Goal: Information Seeking & Learning: Learn about a topic

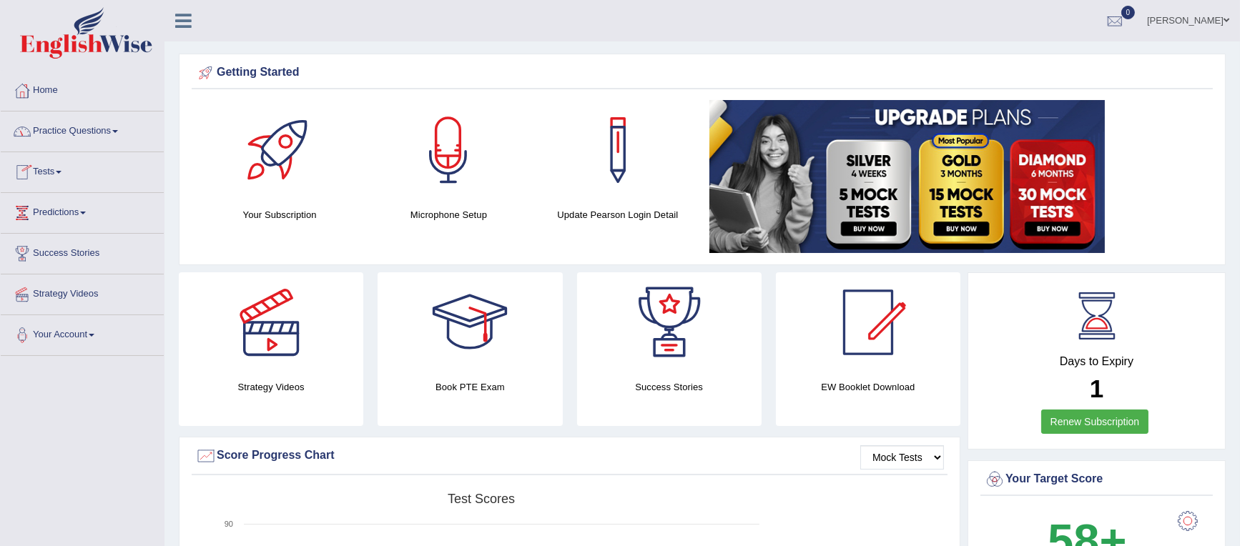
click at [99, 122] on link "Practice Questions" at bounding box center [82, 130] width 163 height 36
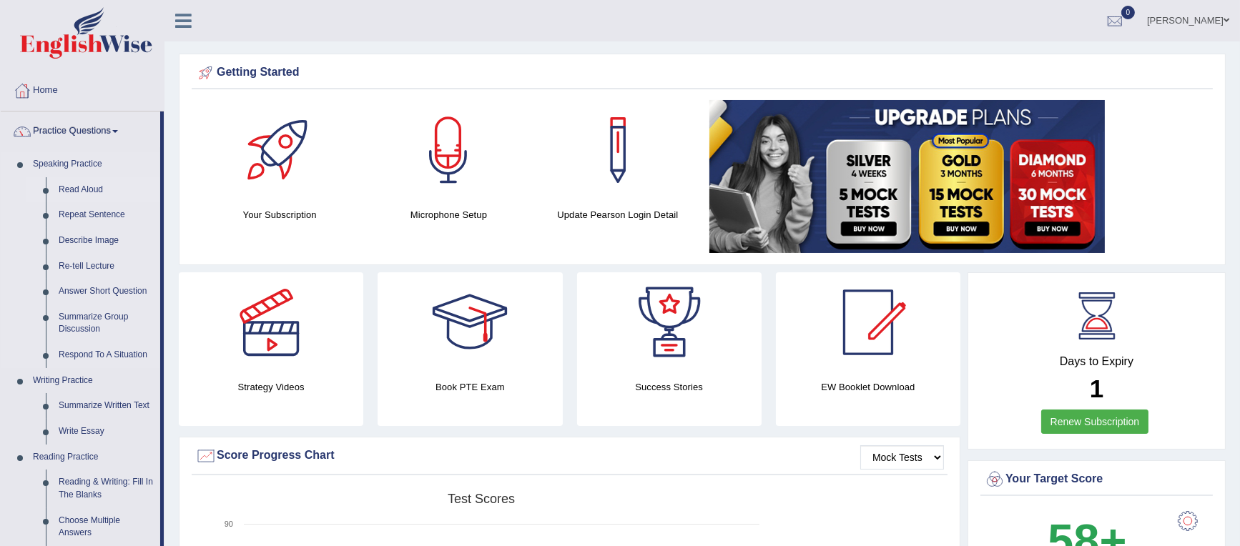
click at [98, 191] on link "Read Aloud" at bounding box center [106, 190] width 108 height 26
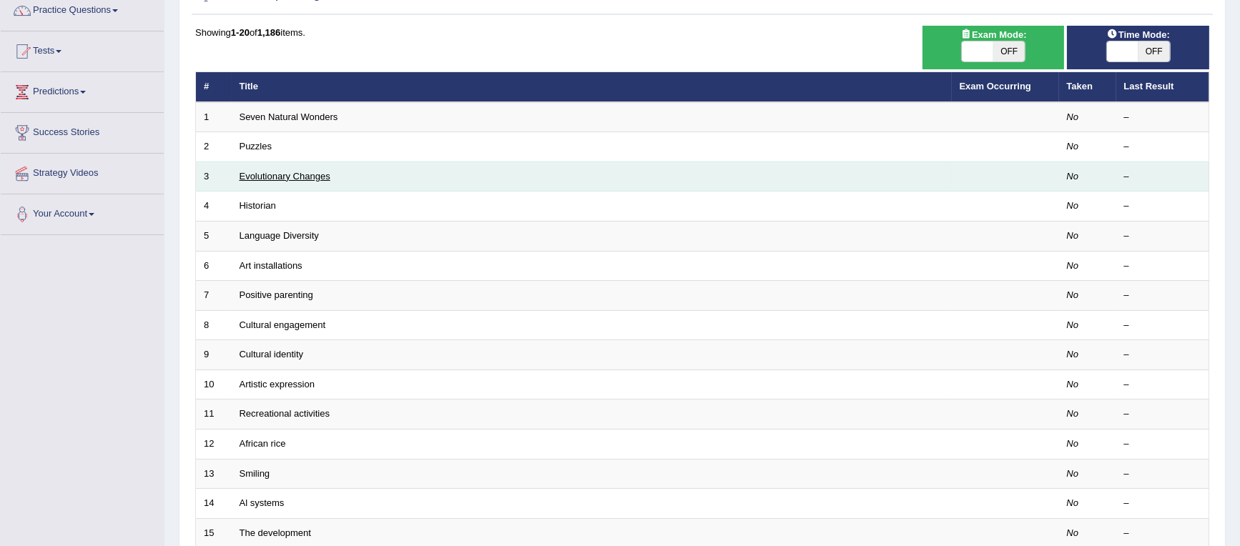
scroll to position [77, 0]
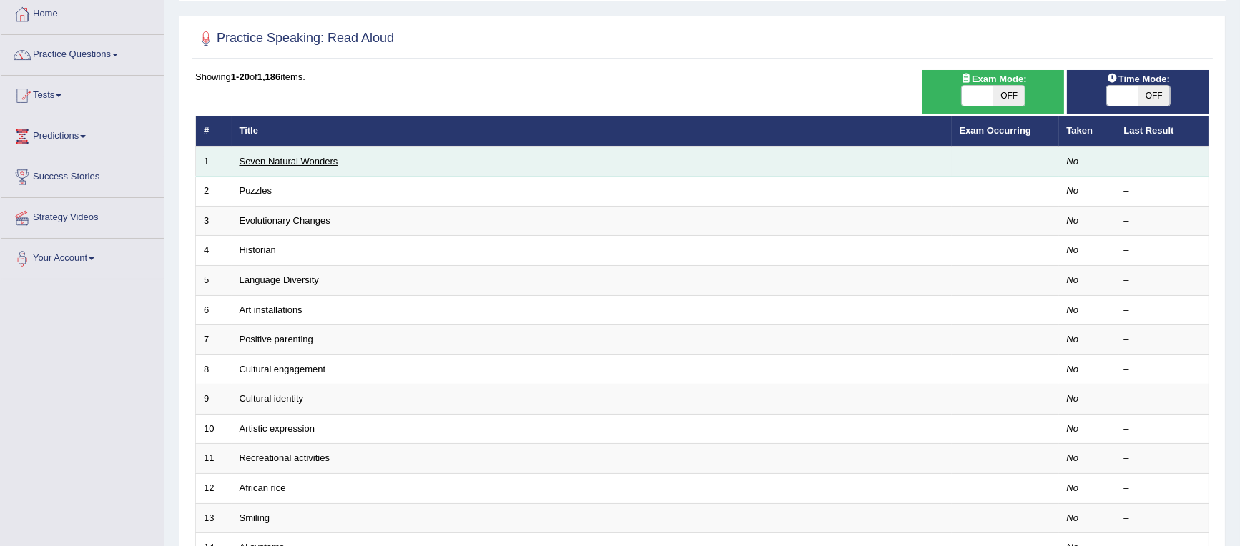
click at [298, 160] on link "Seven Natural Wonders" at bounding box center [289, 161] width 99 height 11
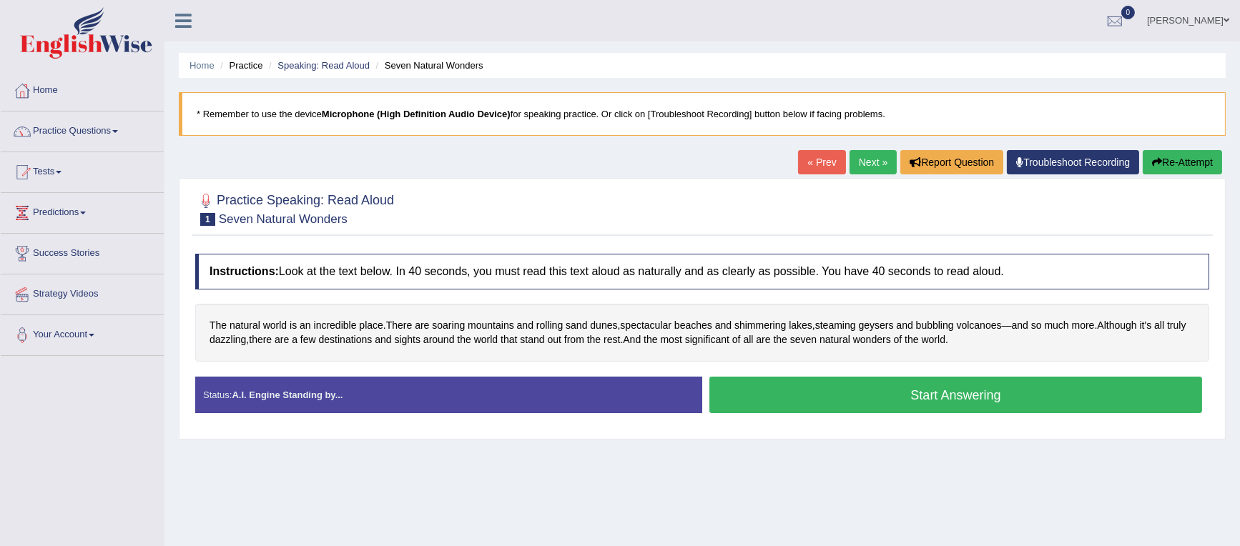
click at [965, 398] on button "Start Answering" at bounding box center [955, 395] width 493 height 36
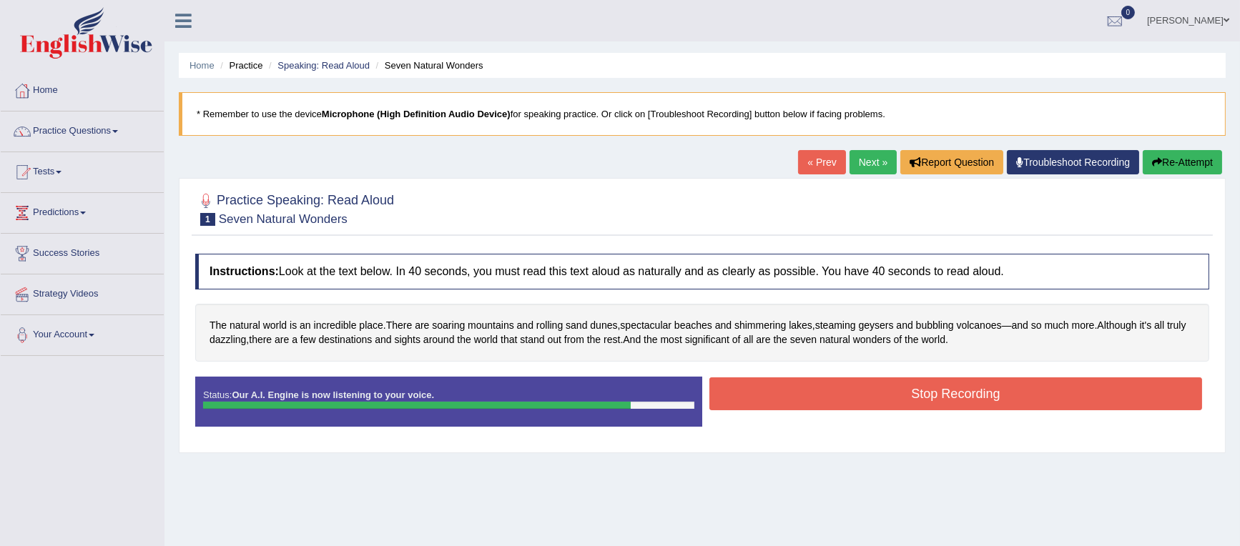
click at [951, 395] on button "Stop Recording" at bounding box center [955, 394] width 493 height 33
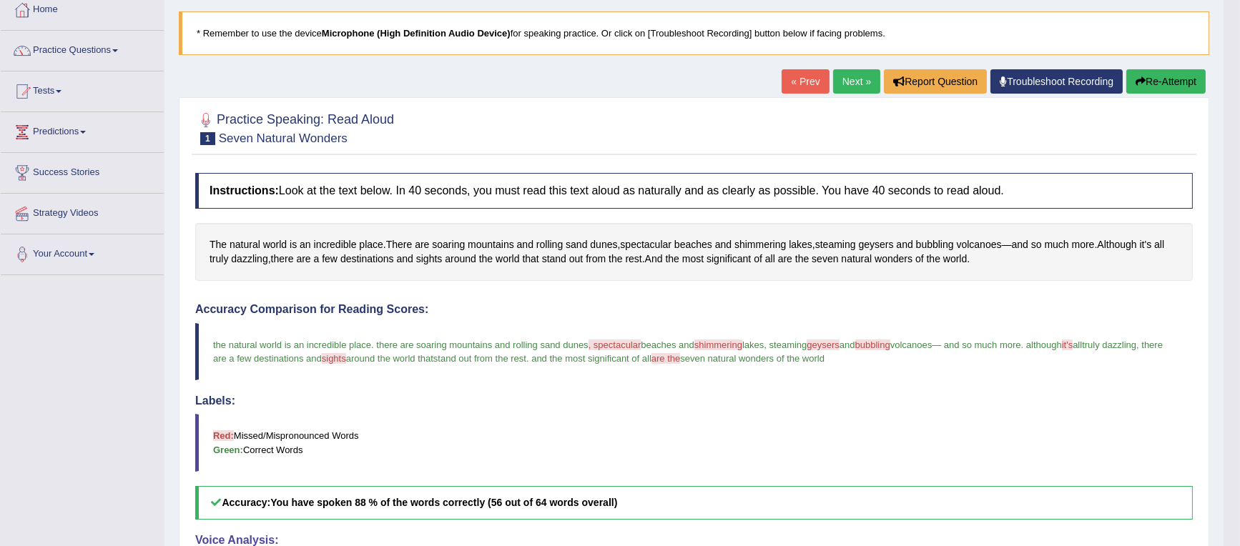
scroll to position [67, 0]
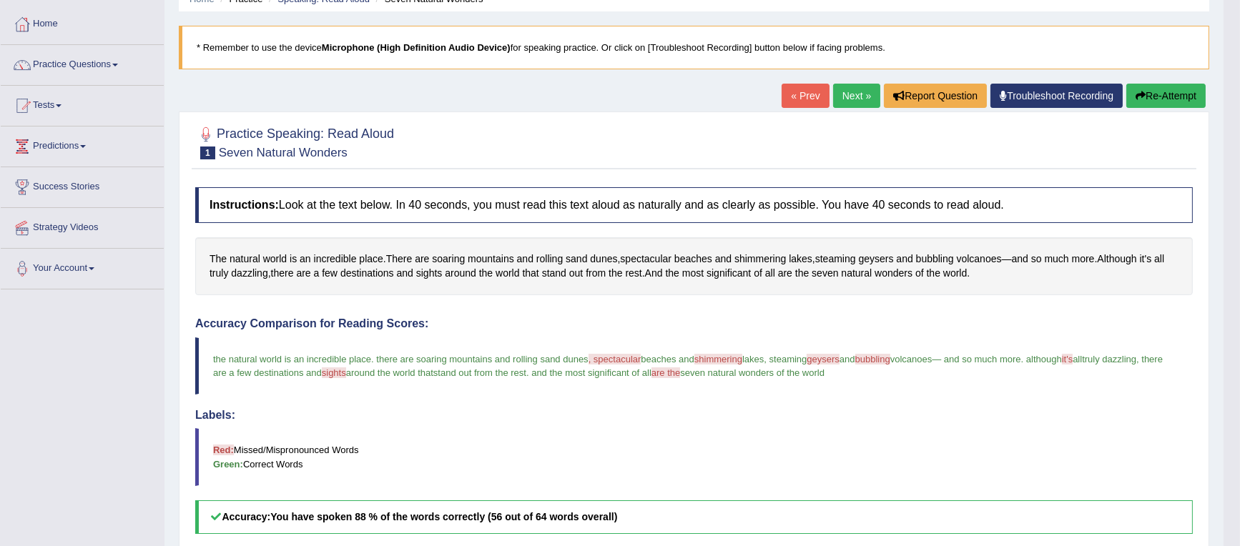
click at [1168, 96] on button "Re-Attempt" at bounding box center [1165, 96] width 79 height 24
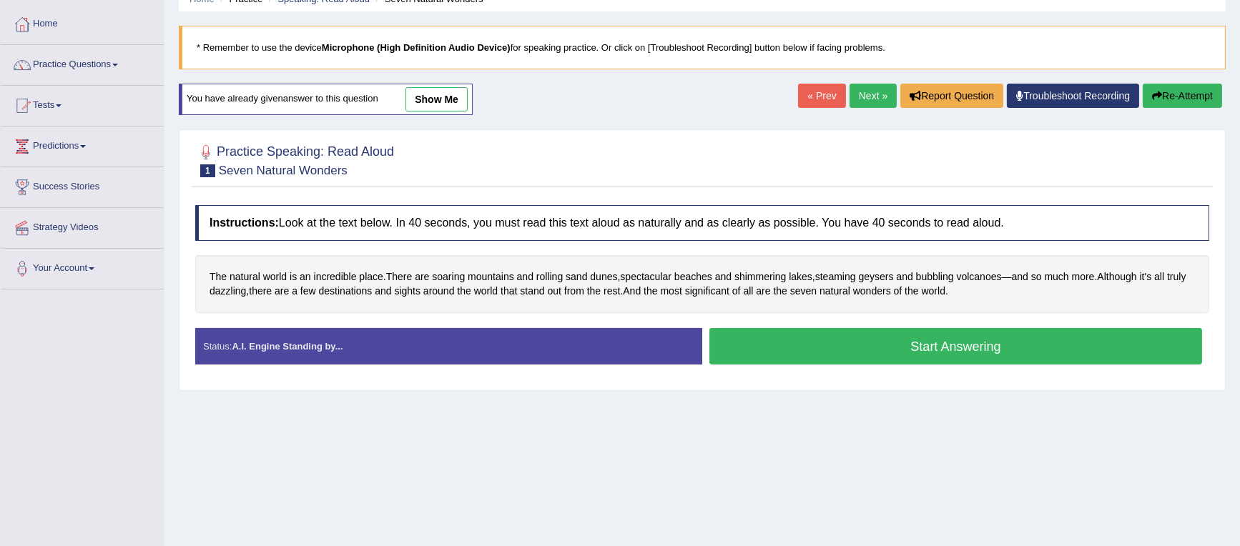
click at [353, 45] on b "Microphone (High Definition Audio Device)" at bounding box center [416, 47] width 189 height 11
click at [287, 42] on blockquote "* Remember to use the device Microphone (High Definition Audio Device) for spea…" at bounding box center [702, 48] width 1047 height 44
click at [497, 47] on b "Microphone (High Definition Audio Device)" at bounding box center [416, 47] width 189 height 11
click at [437, 46] on b "Microphone (High Definition Audio Device)" at bounding box center [416, 47] width 189 height 11
click at [429, 273] on span "are" at bounding box center [422, 277] width 14 height 15
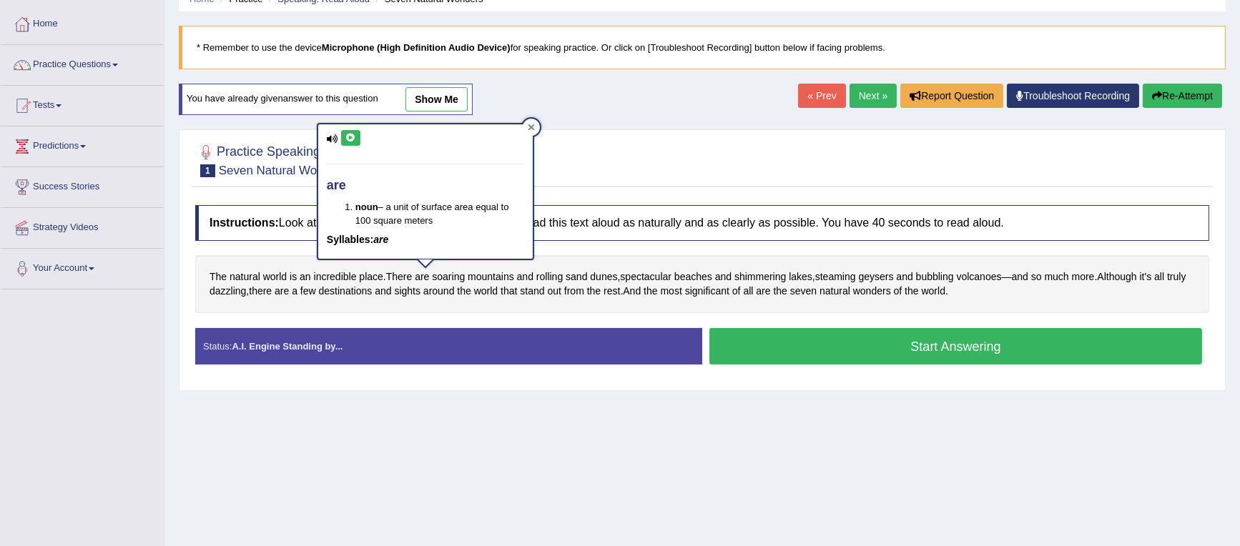
click at [533, 127] on icon at bounding box center [531, 127] width 7 height 7
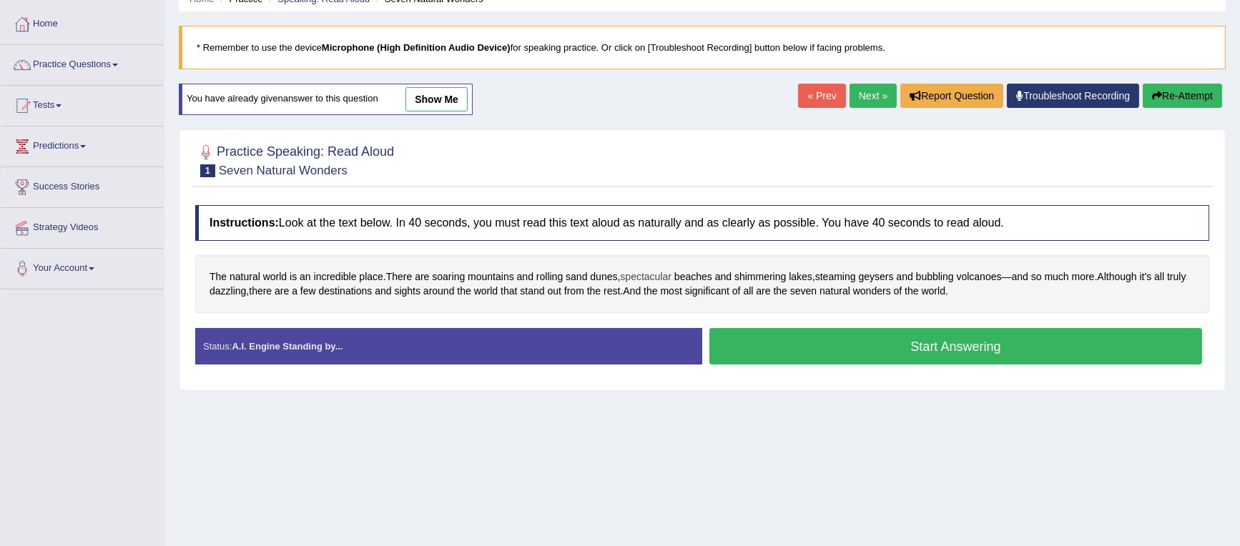
click at [645, 277] on span "spectacular" at bounding box center [645, 277] width 51 height 15
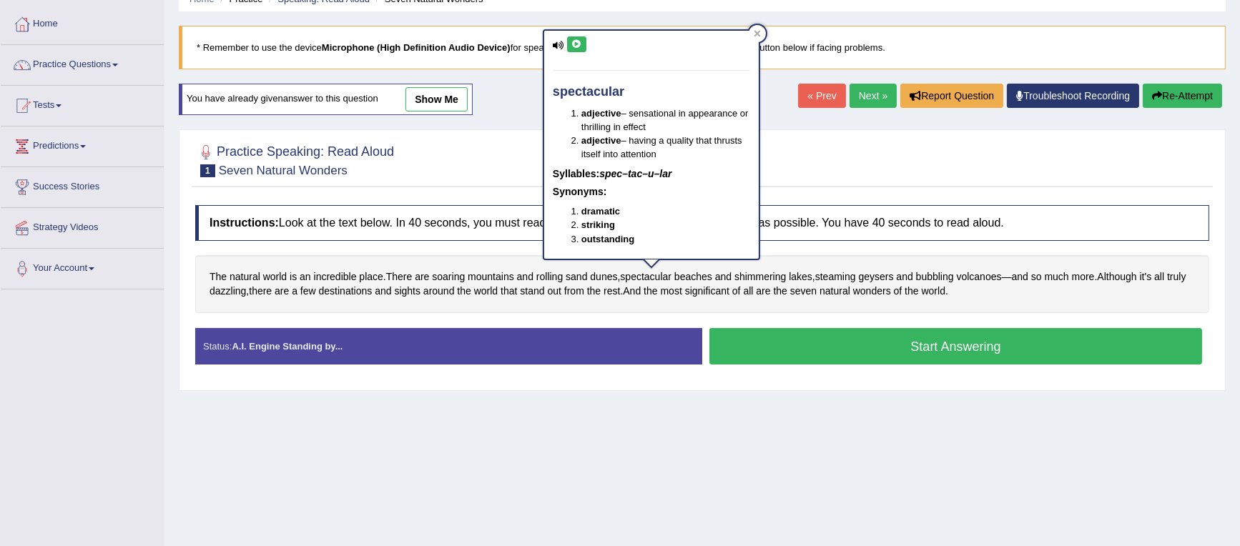
click at [573, 44] on icon at bounding box center [576, 44] width 11 height 9
click at [748, 273] on span "shimmering" at bounding box center [759, 277] width 51 height 15
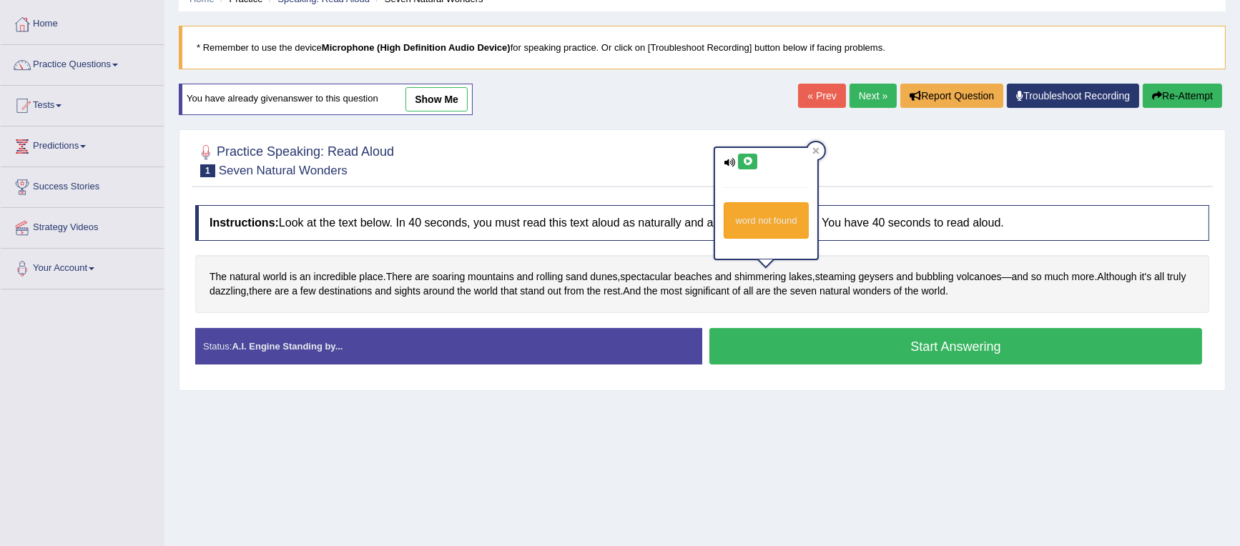
click at [748, 157] on icon at bounding box center [747, 161] width 11 height 9
click at [885, 277] on span "geysers" at bounding box center [876, 277] width 35 height 15
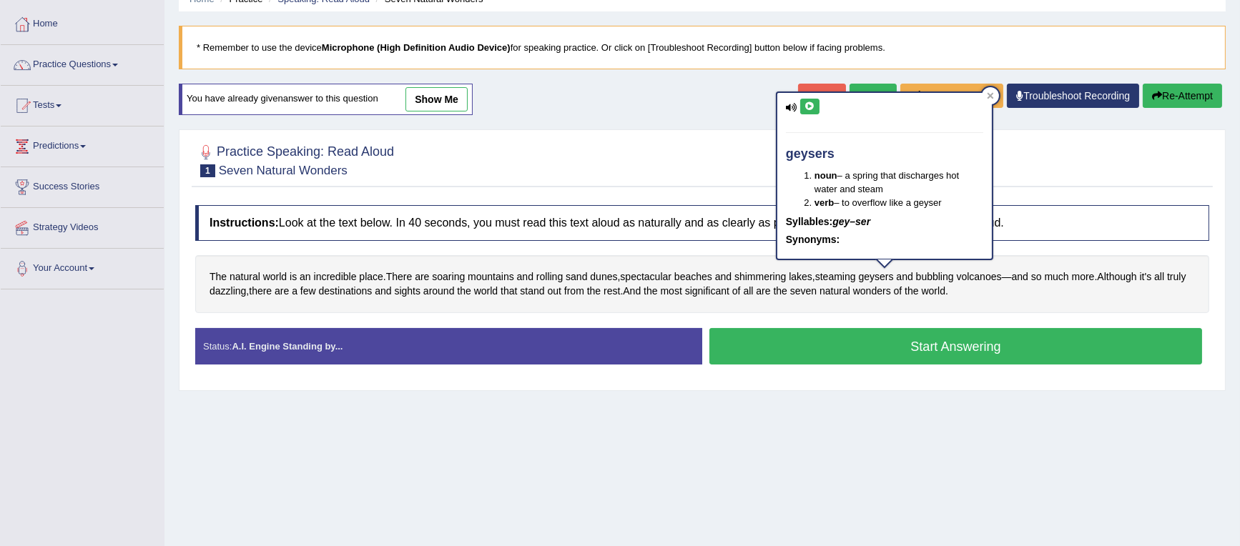
click at [812, 104] on icon at bounding box center [810, 106] width 11 height 9
click at [990, 95] on icon at bounding box center [990, 95] width 6 height 6
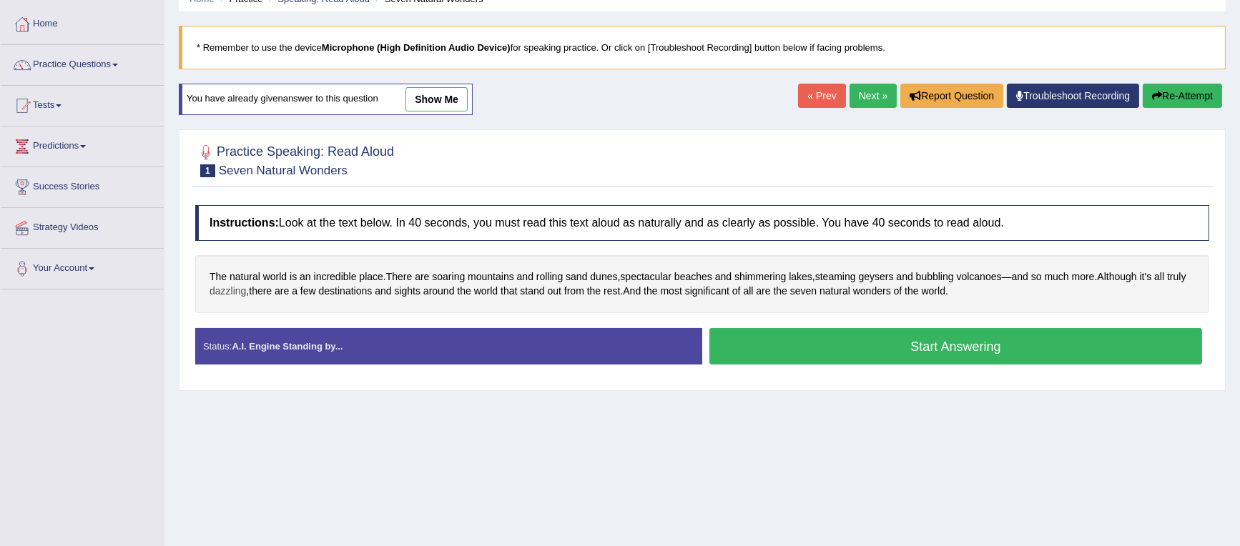
click at [246, 292] on span "dazzling" at bounding box center [228, 291] width 36 height 15
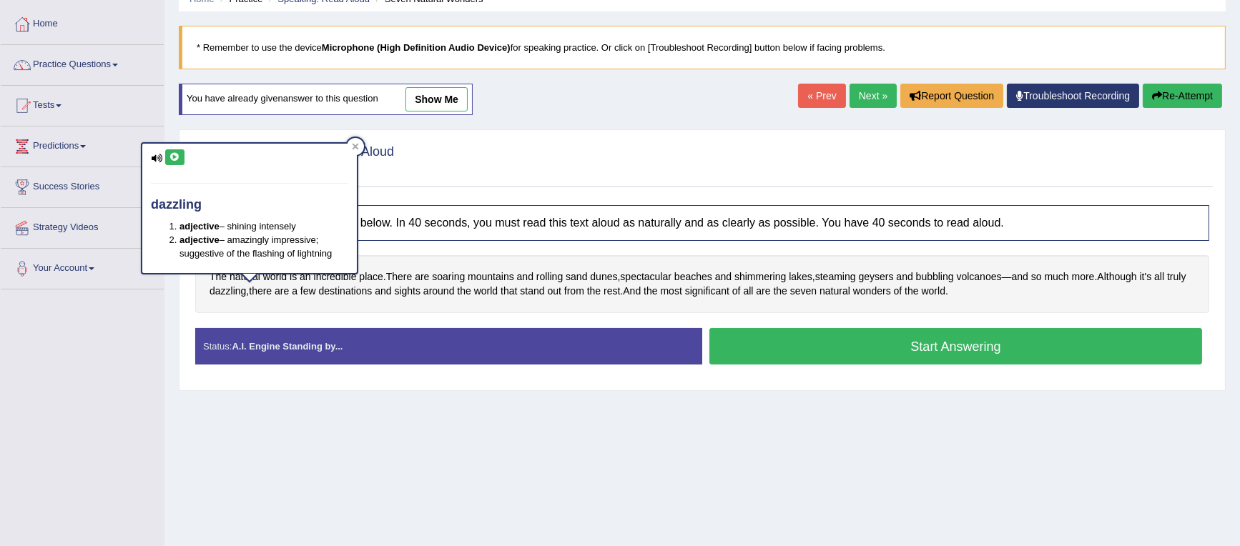
click at [177, 155] on icon at bounding box center [174, 157] width 11 height 9
click at [453, 277] on span "soaring" at bounding box center [448, 277] width 33 height 15
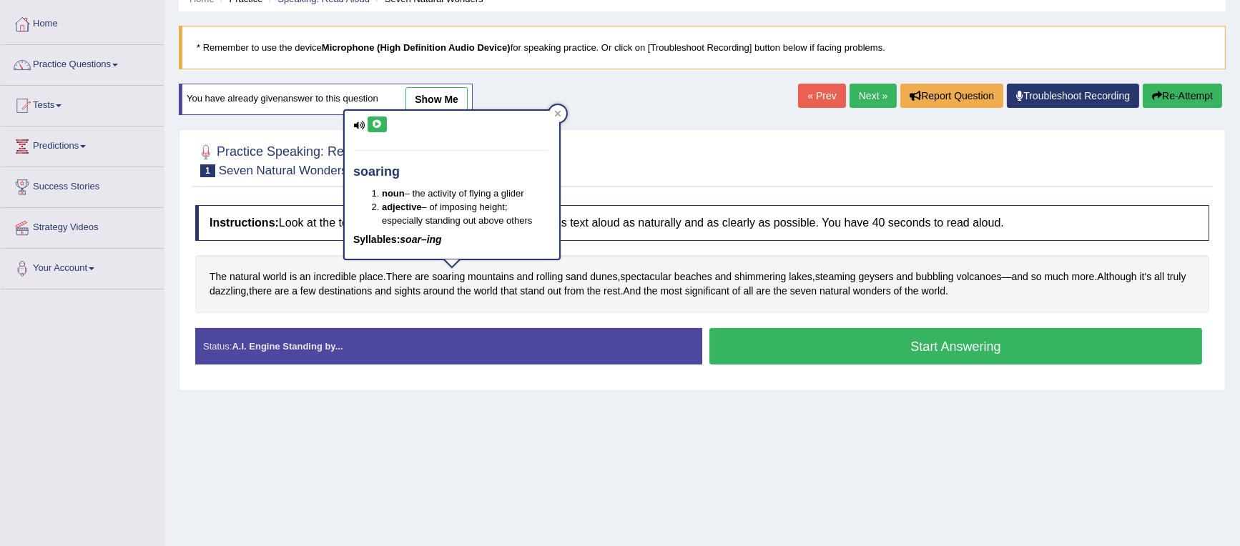
click at [376, 123] on icon at bounding box center [377, 124] width 11 height 9
click at [559, 112] on icon at bounding box center [557, 113] width 7 height 7
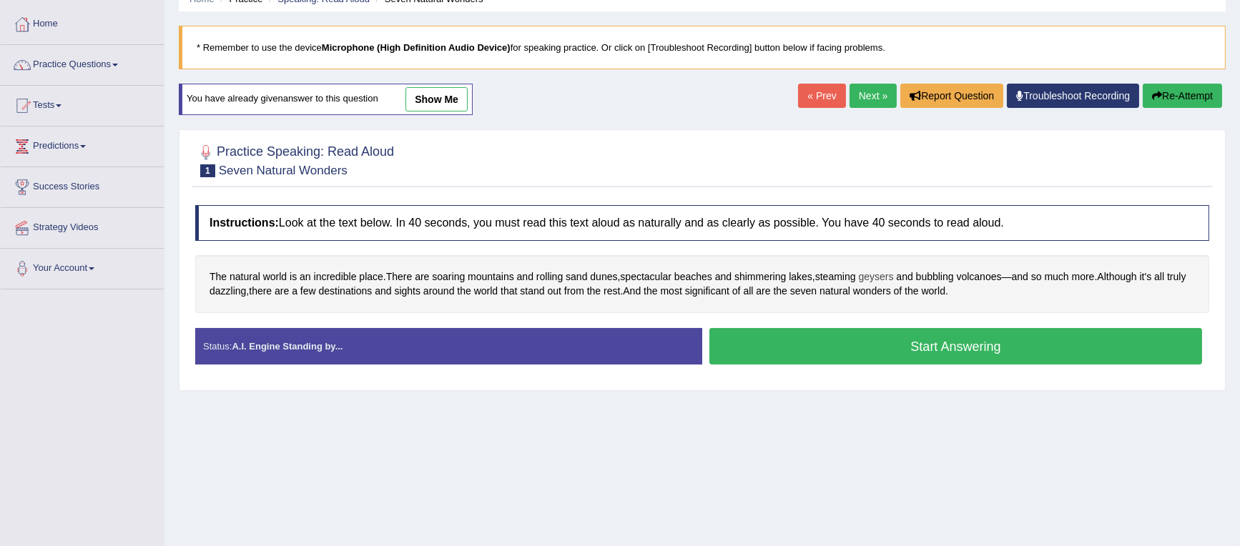
click at [889, 276] on span "geysers" at bounding box center [876, 277] width 35 height 15
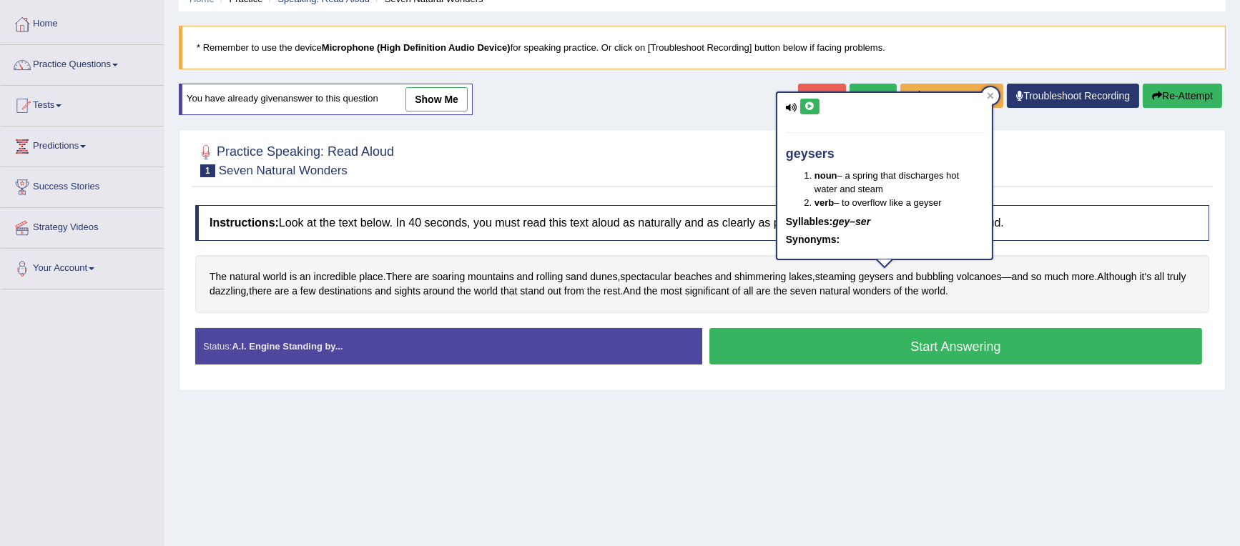
click at [805, 107] on icon at bounding box center [810, 106] width 11 height 9
click at [990, 92] on icon at bounding box center [990, 95] width 7 height 7
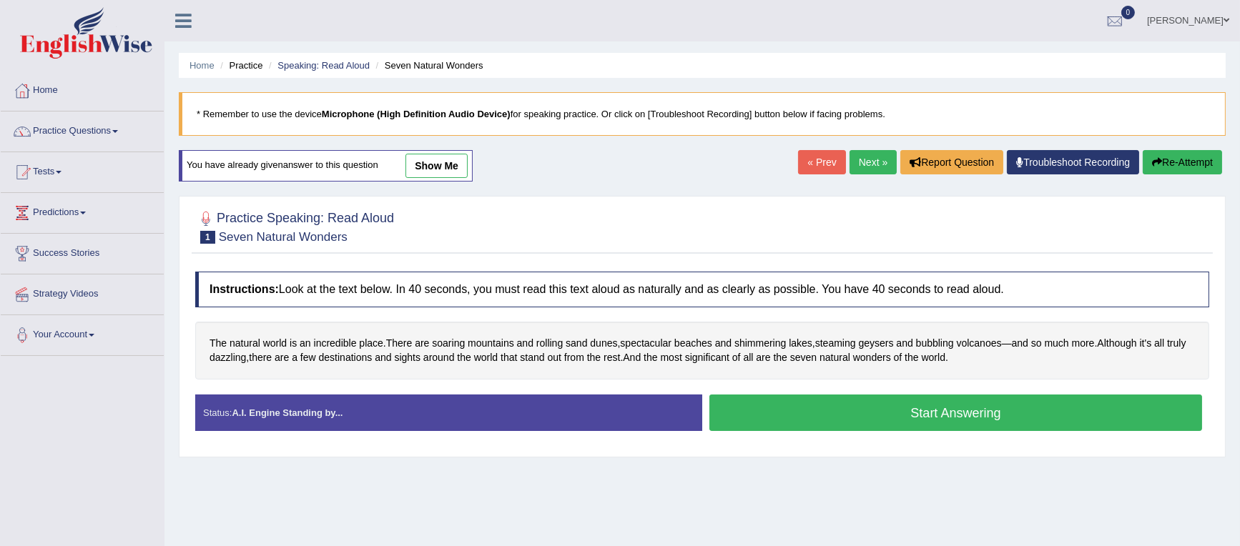
click at [351, 111] on b "Microphone (High Definition Audio Device)" at bounding box center [416, 114] width 189 height 11
